Goal: Navigation & Orientation: Find specific page/section

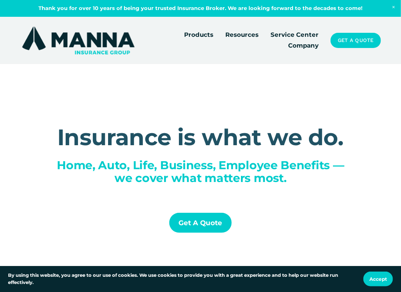
click at [379, 283] on button "Accept" at bounding box center [378, 278] width 30 height 15
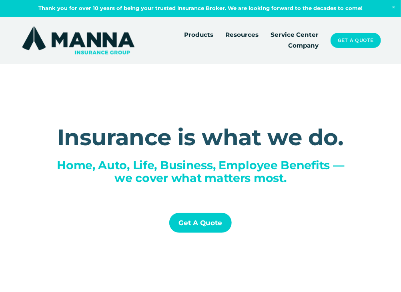
click at [300, 36] on link "Service Center" at bounding box center [294, 34] width 48 height 11
click at [203, 280] on div "Insurance is what we do. Home, Auto, Life, Business, Employee Benefits — we cov…" at bounding box center [200, 184] width 401 height 241
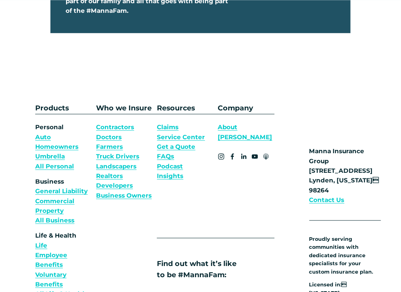
scroll to position [2190, 0]
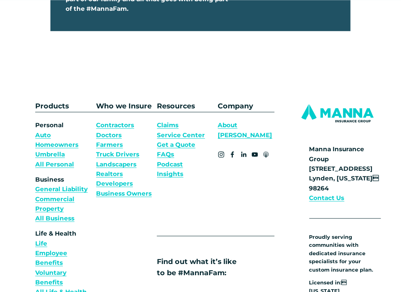
click at [247, 120] on link "About [PERSON_NAME]" at bounding box center [246, 130] width 56 height 20
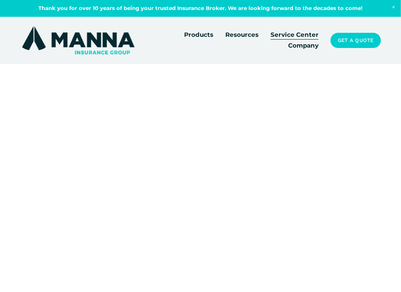
click at [300, 36] on link "Service Center" at bounding box center [294, 34] width 48 height 11
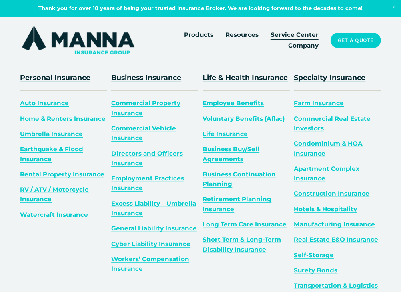
click at [397, 135] on div "Personal Insurance Auto Insurance Home & Renters Insurance Umbrella Insurance E…" at bounding box center [200, 186] width 401 height 229
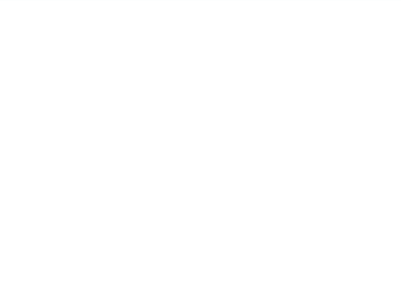
scroll to position [32, 0]
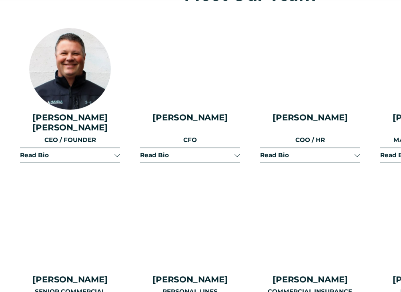
scroll to position [799, 0]
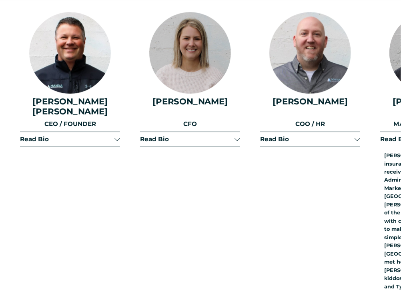
click at [341, 157] on div "Read Bio Nate started with Manna Insurance Group in 2016, after being the Senio…" at bounding box center [310, 260] width 100 height 256
click at [351, 96] on h4 "Nate Bosman" at bounding box center [310, 101] width 100 height 10
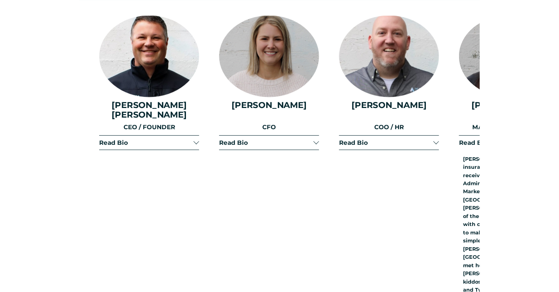
scroll to position [947, 0]
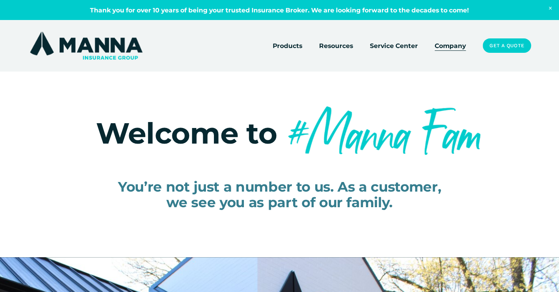
scroll to position [0, 0]
